Goal: Information Seeking & Learning: Learn about a topic

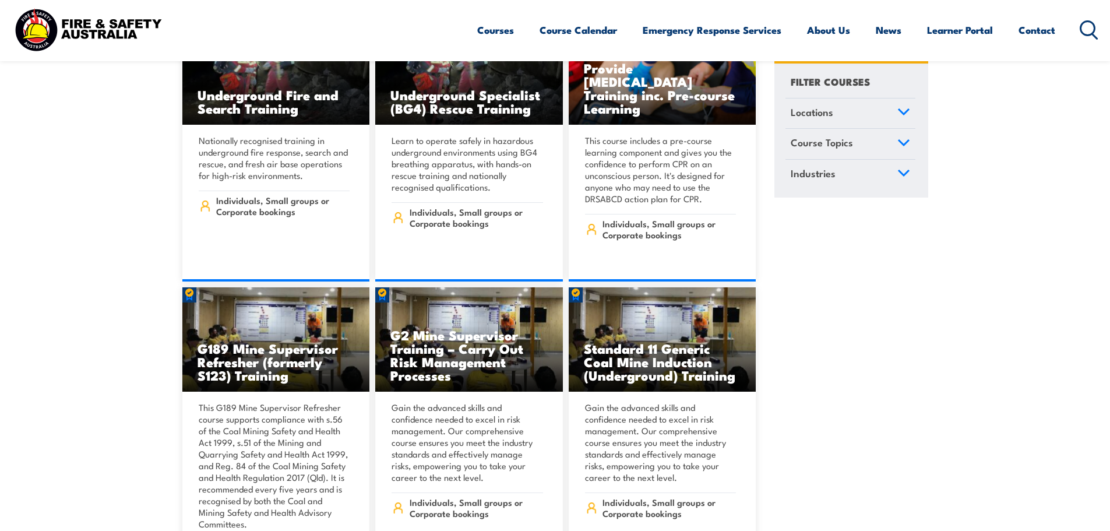
scroll to position [291, 0]
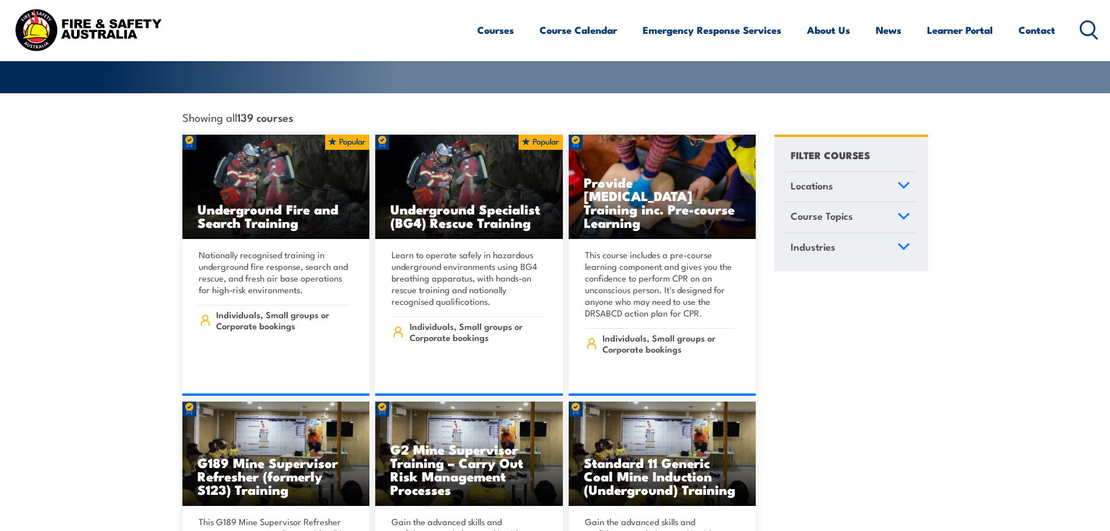
click at [895, 205] on link "Course Topics" at bounding box center [850, 217] width 130 height 30
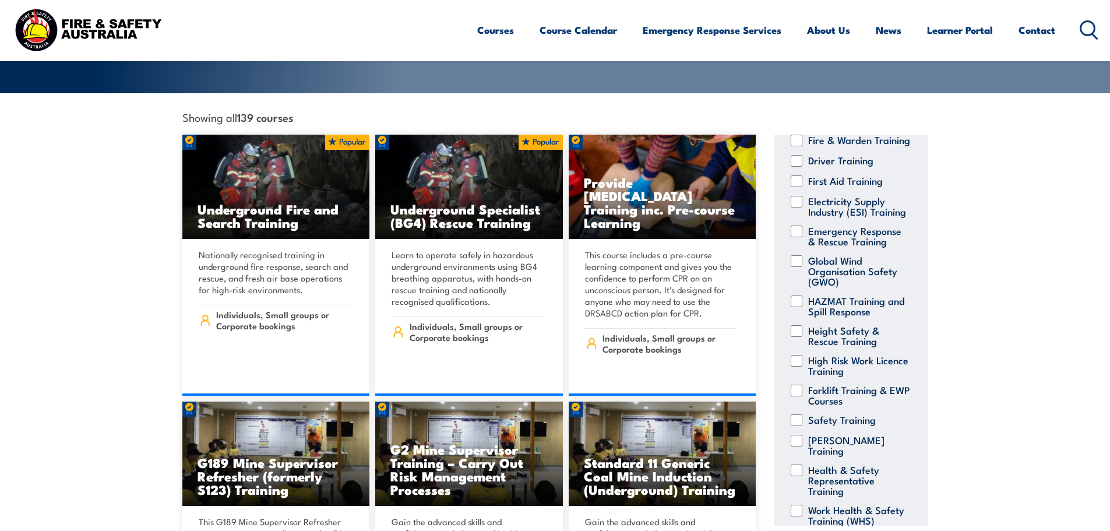
scroll to position [175, 0]
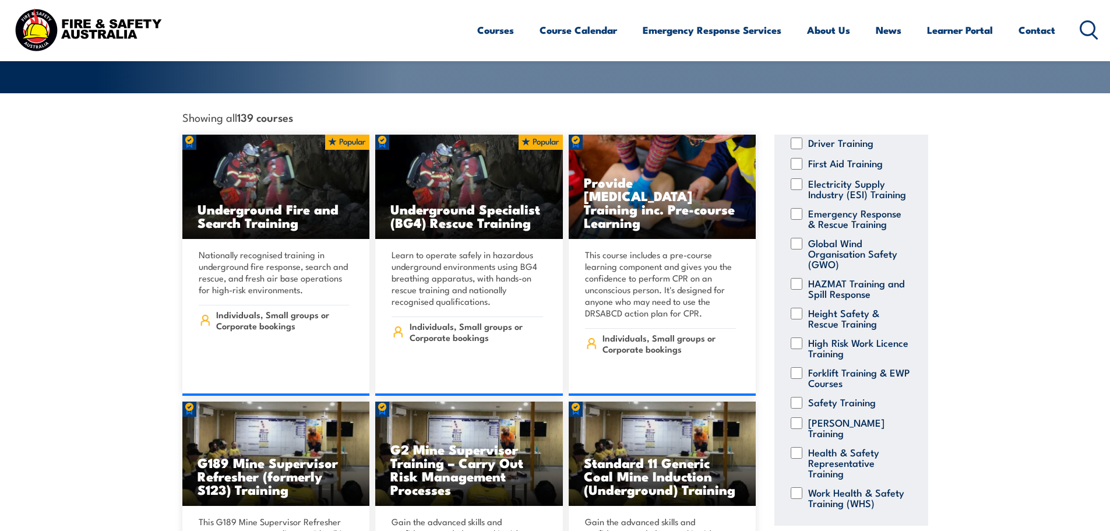
click at [798, 379] on input "Forklift Training & EWP Courses" at bounding box center [797, 373] width 12 height 12
checkbox input "true"
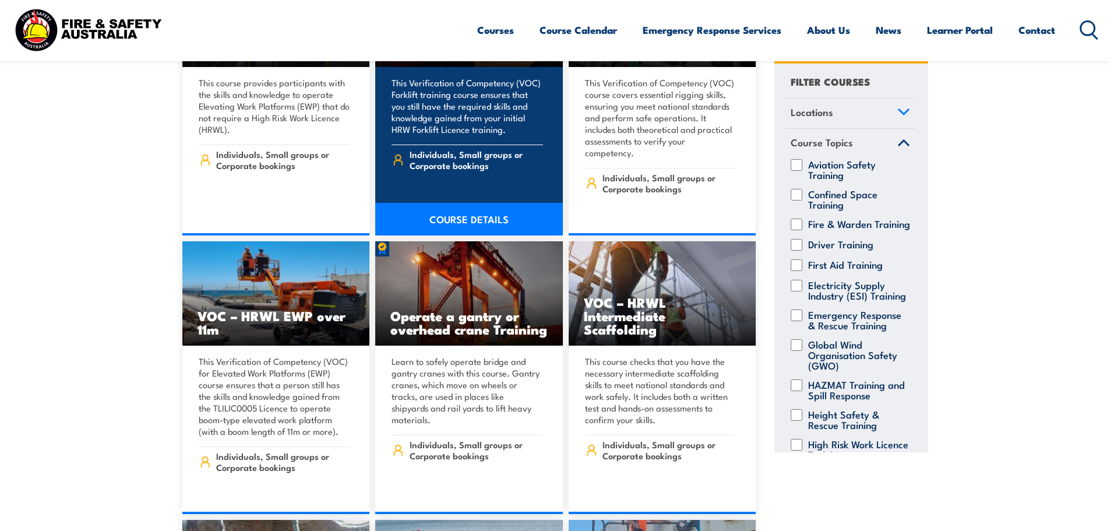
scroll to position [291, 0]
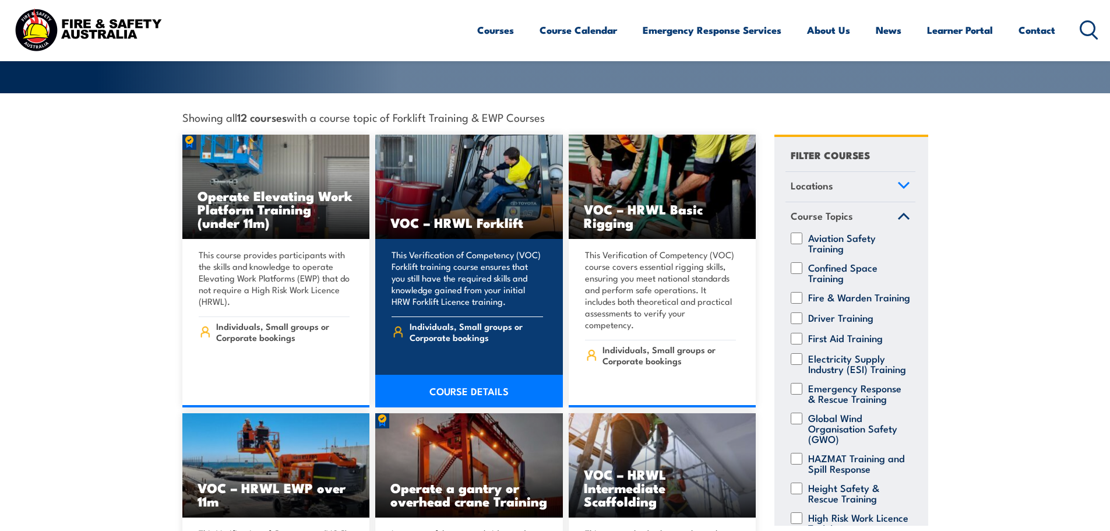
click at [464, 181] on img at bounding box center [469, 187] width 188 height 105
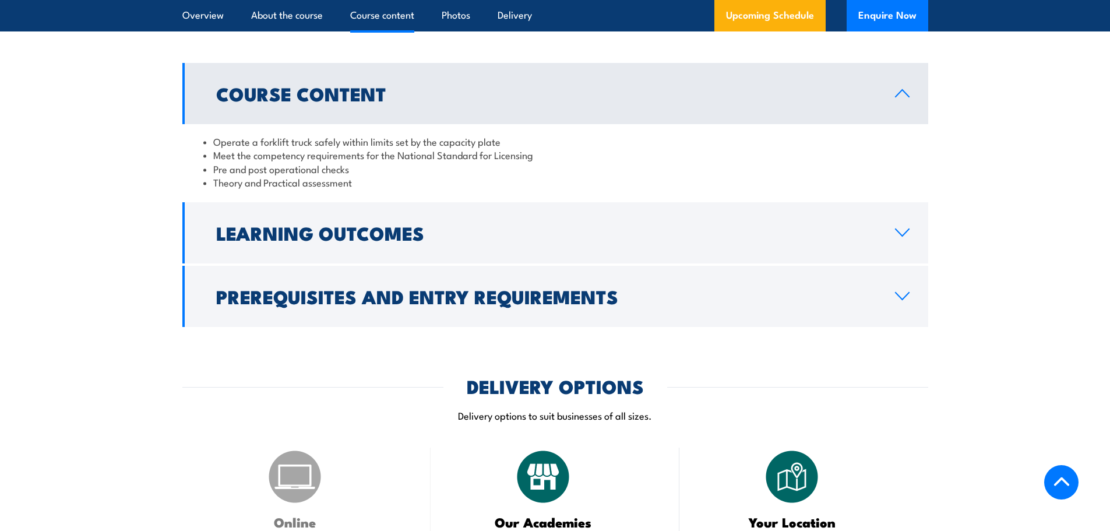
scroll to position [990, 0]
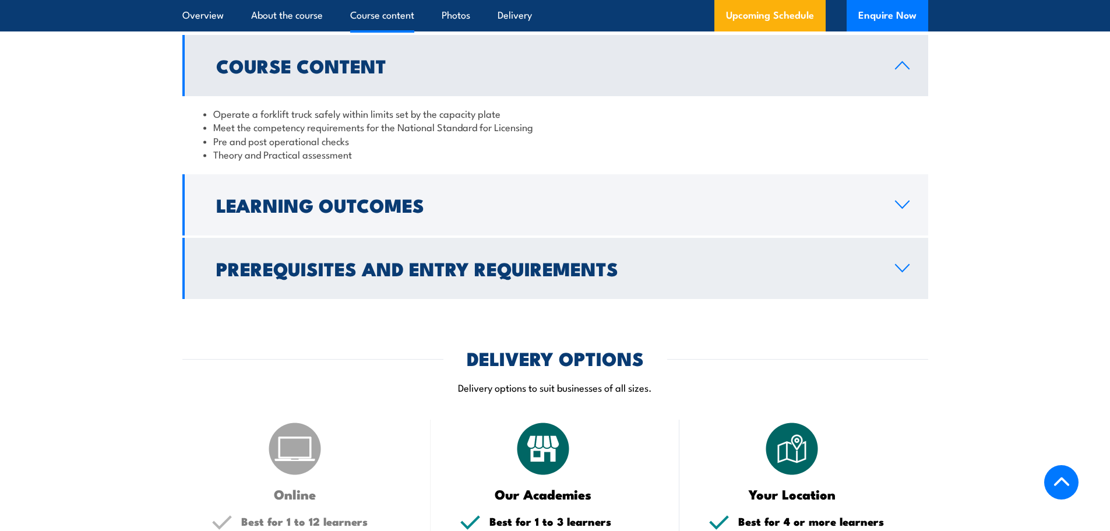
click at [894, 269] on icon at bounding box center [902, 267] width 16 height 9
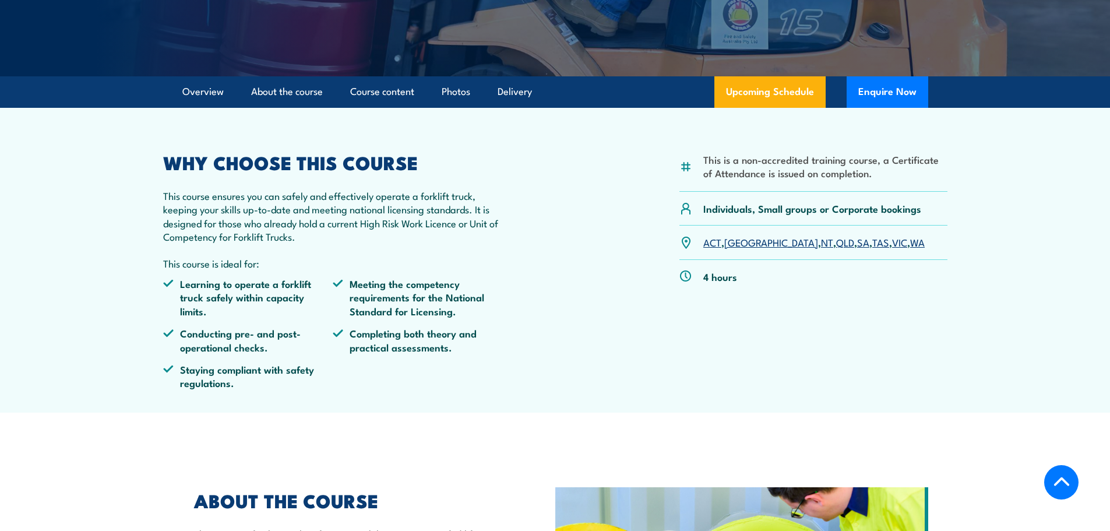
scroll to position [117, 0]
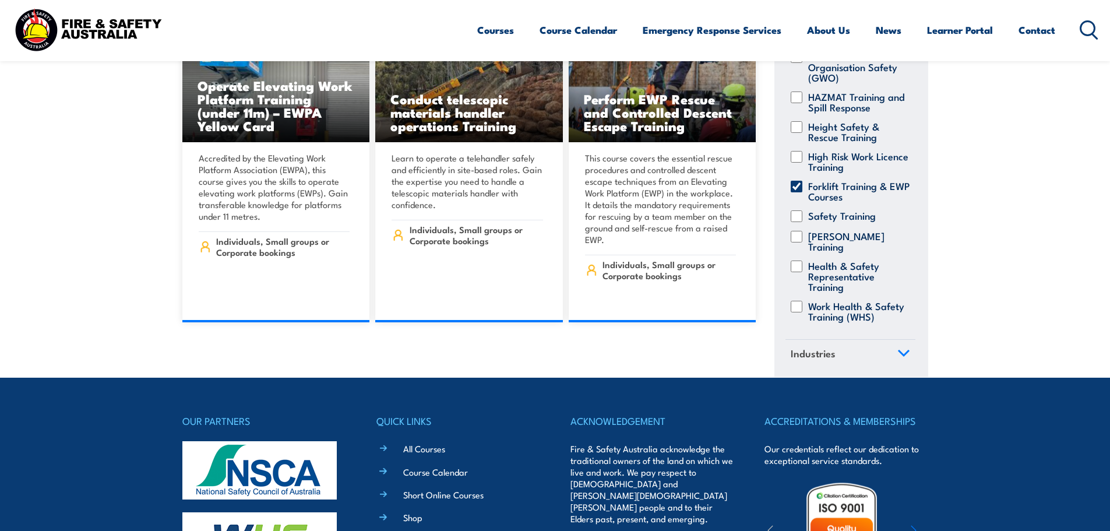
scroll to position [234, 0]
click at [798, 181] on input "Forklift Training & EWP Courses" at bounding box center [797, 187] width 12 height 12
checkbox input "false"
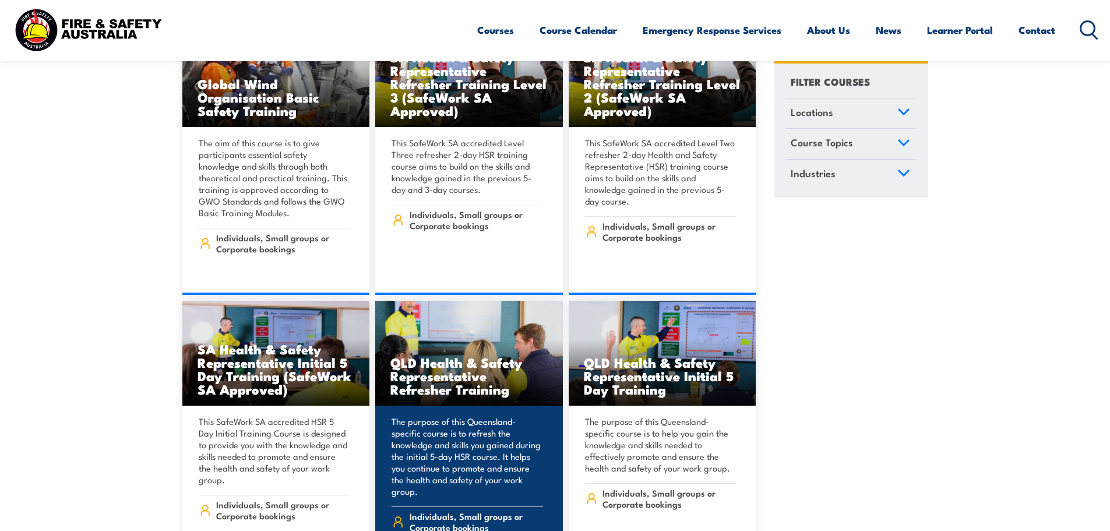
scroll to position [4486, 0]
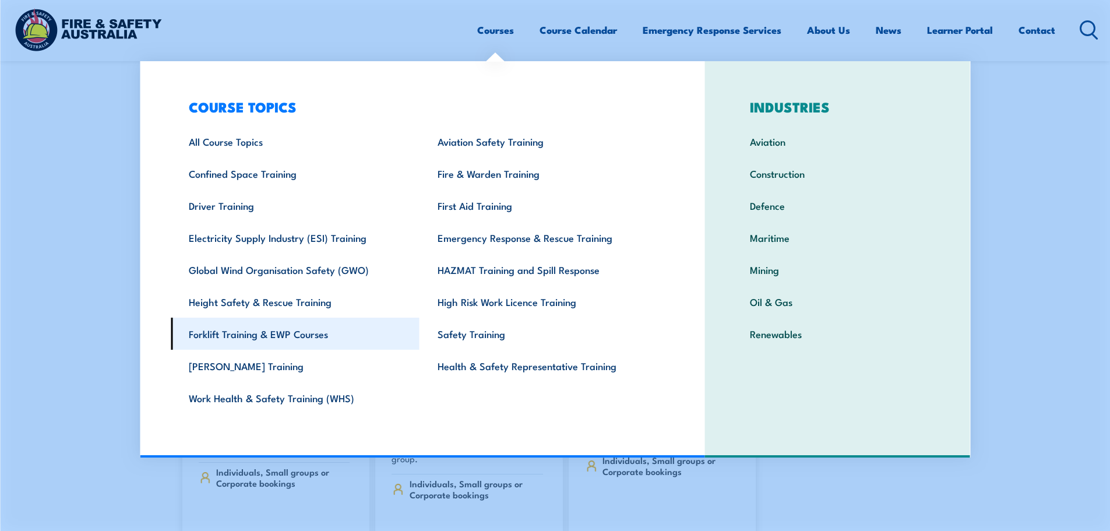
click at [203, 336] on link "Forklift Training & EWP Courses" at bounding box center [295, 333] width 249 height 32
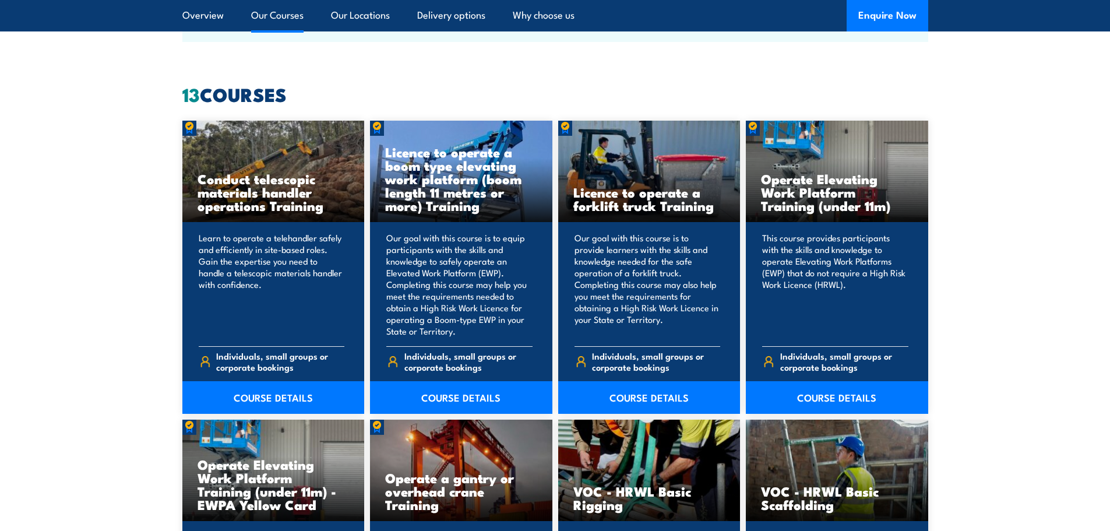
scroll to position [874, 0]
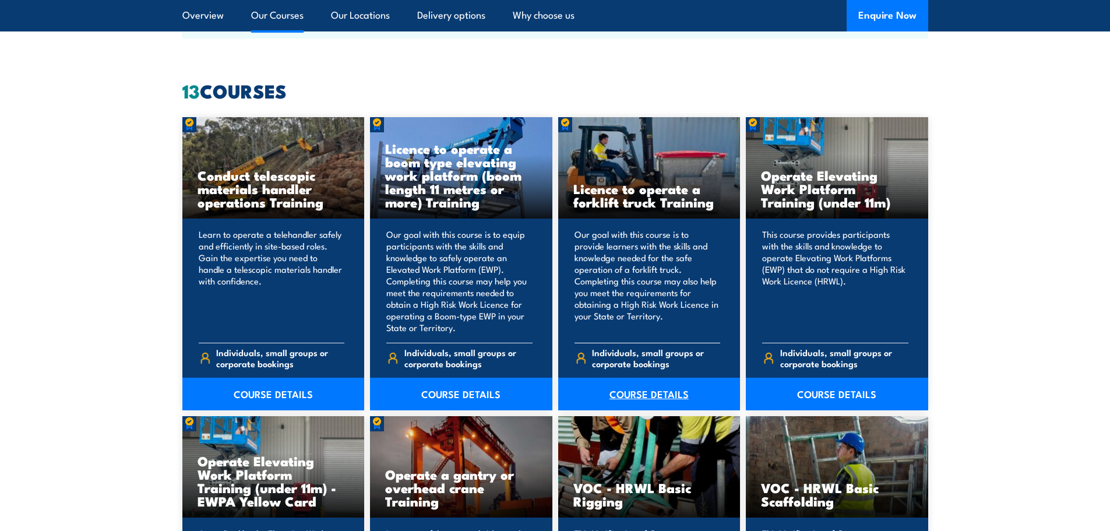
click at [630, 396] on link "COURSE DETAILS" at bounding box center [649, 393] width 182 height 33
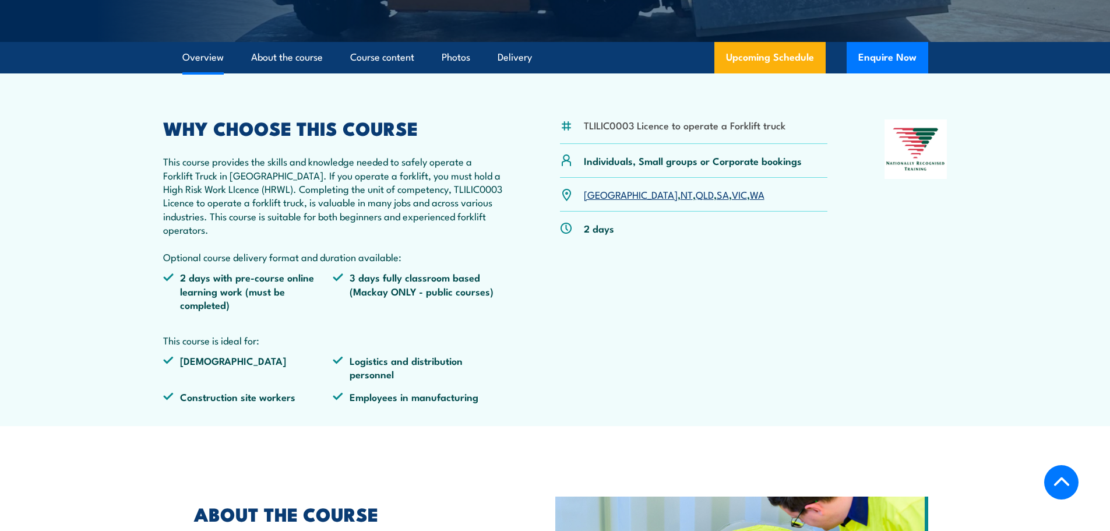
scroll to position [350, 0]
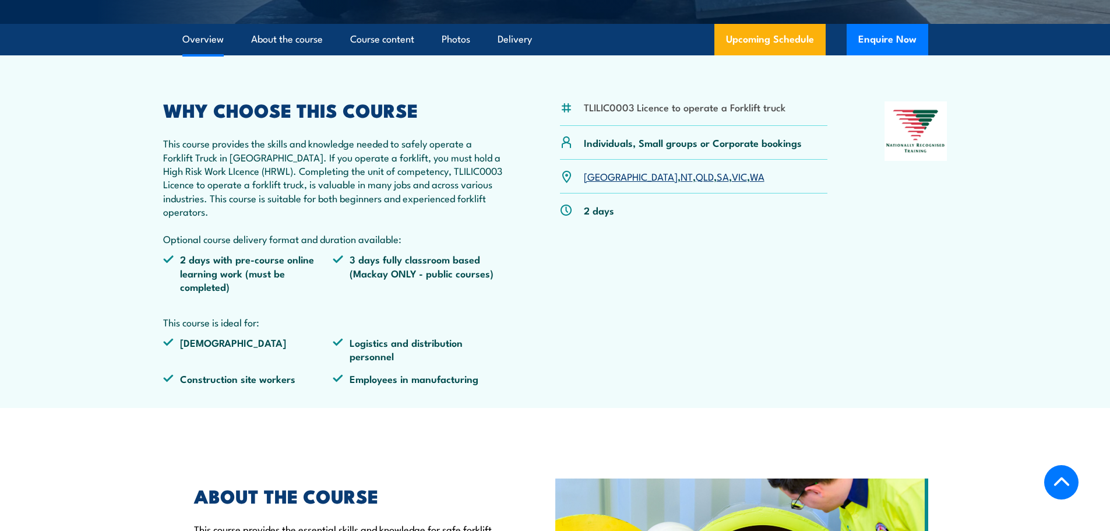
click at [750, 182] on link "WA" at bounding box center [757, 176] width 15 height 14
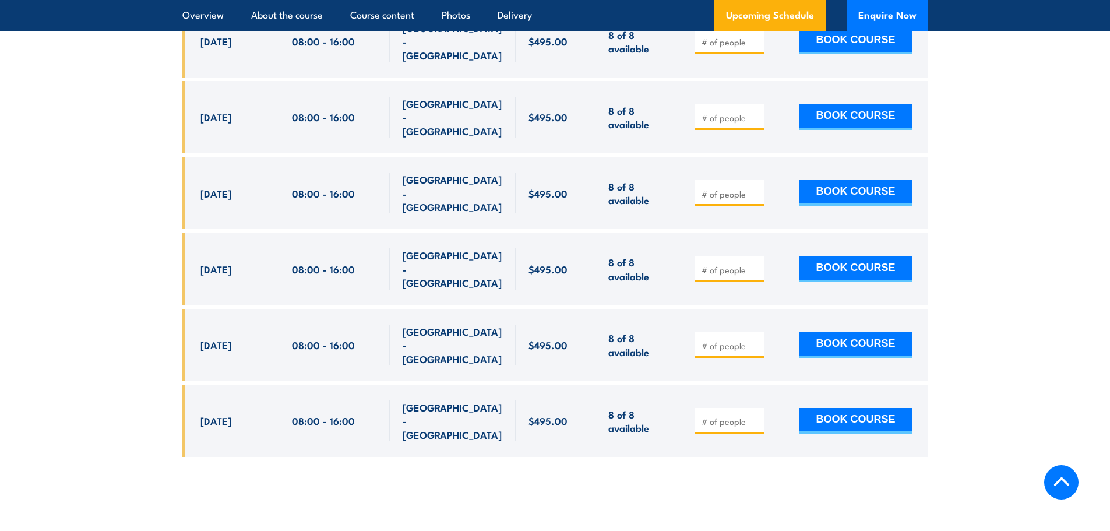
scroll to position [2299, 0]
